Goal: Check status: Check status

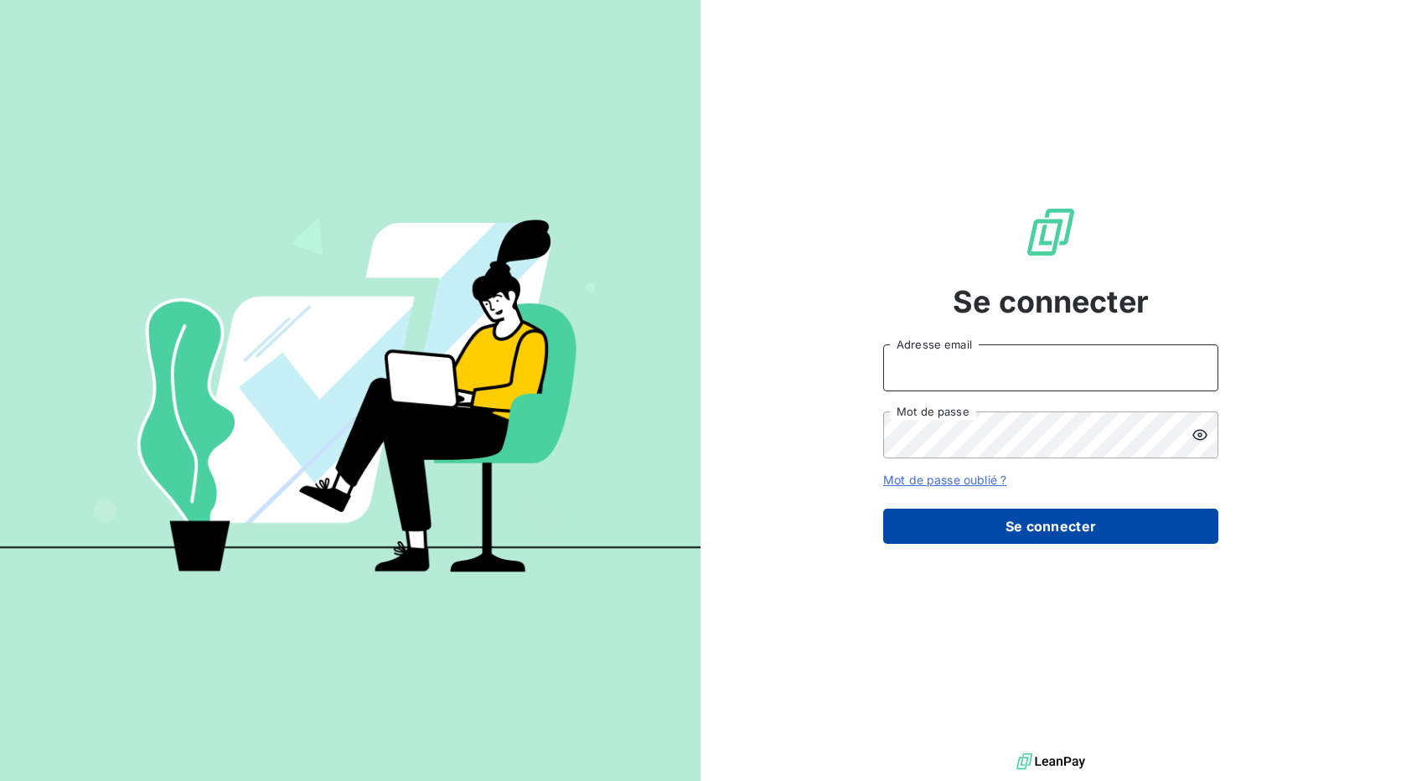
type input "[EMAIL_ADDRESS][DOMAIN_NAME]"
click at [1002, 534] on button "Se connecter" at bounding box center [1050, 526] width 335 height 35
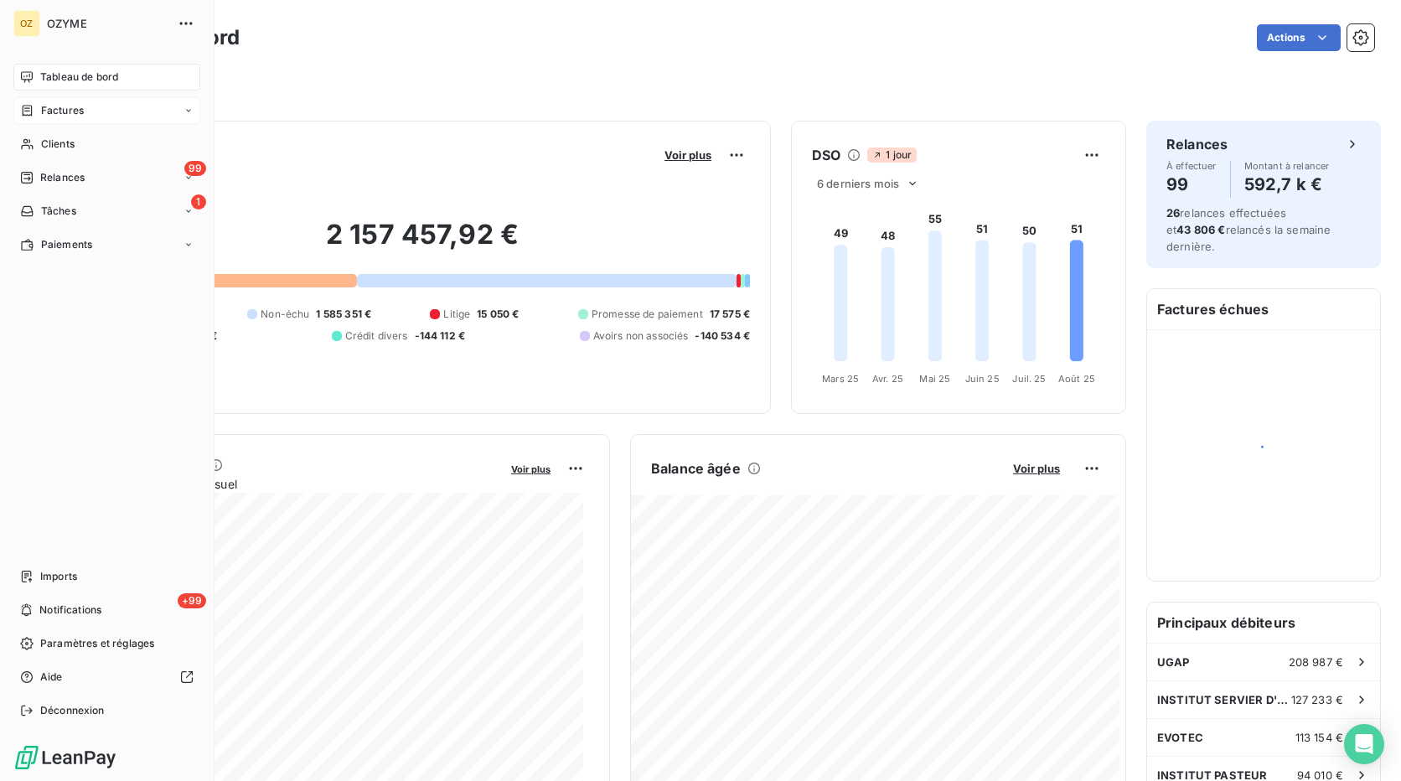
click at [71, 111] on span "Factures" at bounding box center [62, 110] width 43 height 15
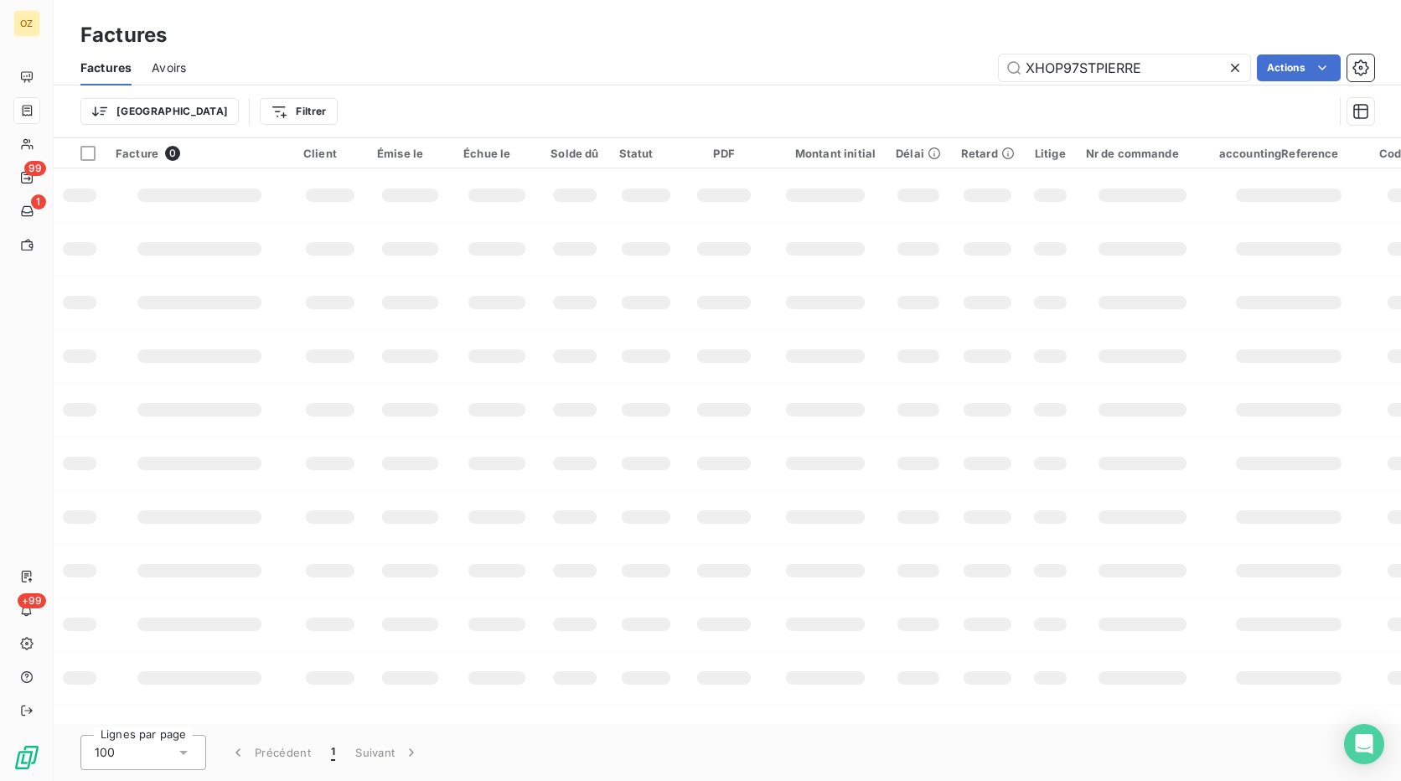
click at [1235, 66] on icon at bounding box center [1235, 68] width 8 height 8
click at [1073, 70] on input "text" at bounding box center [1124, 67] width 251 height 27
paste input "FA864499"
type input "FA864499"
